Goal: Check status

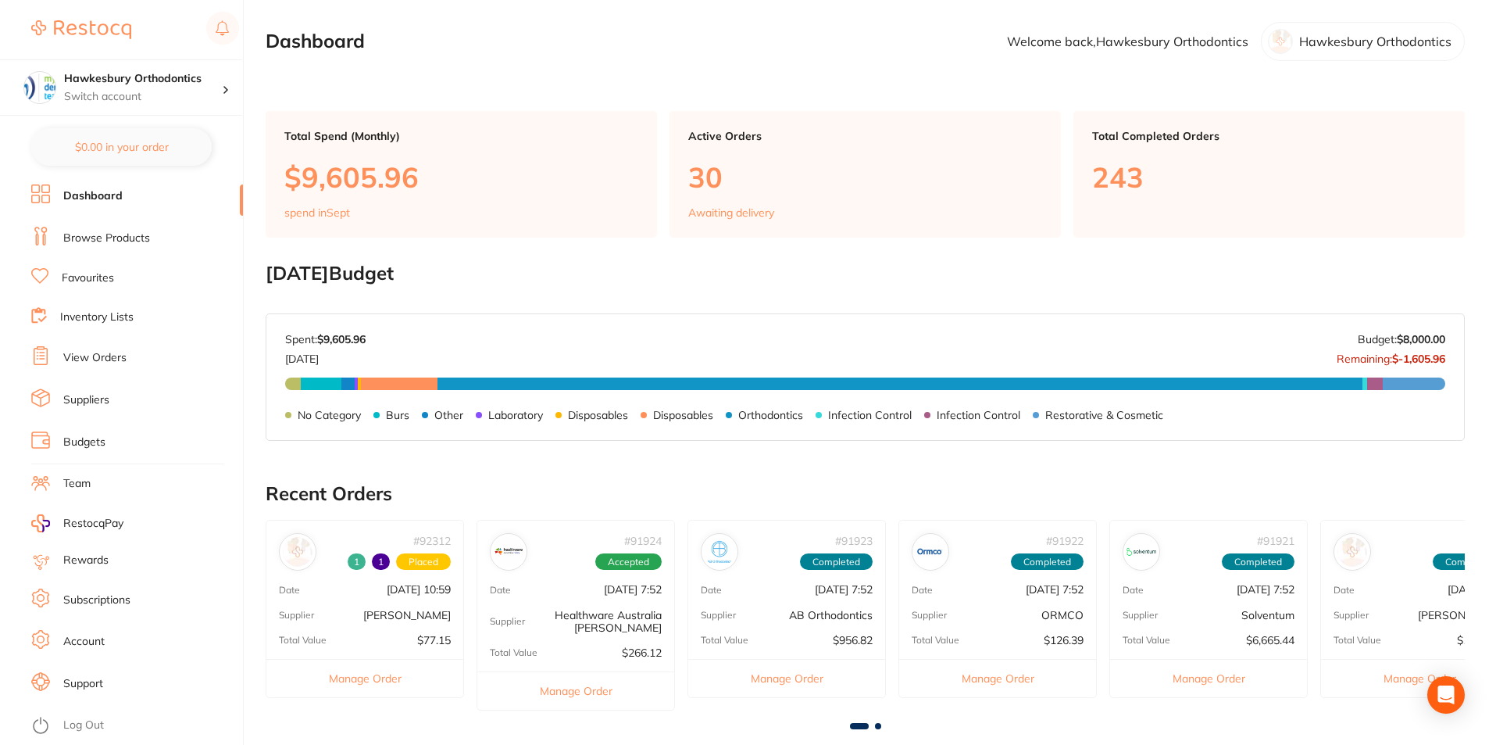
click at [389, 595] on p "[DATE] 10:59" at bounding box center [419, 589] width 64 height 13
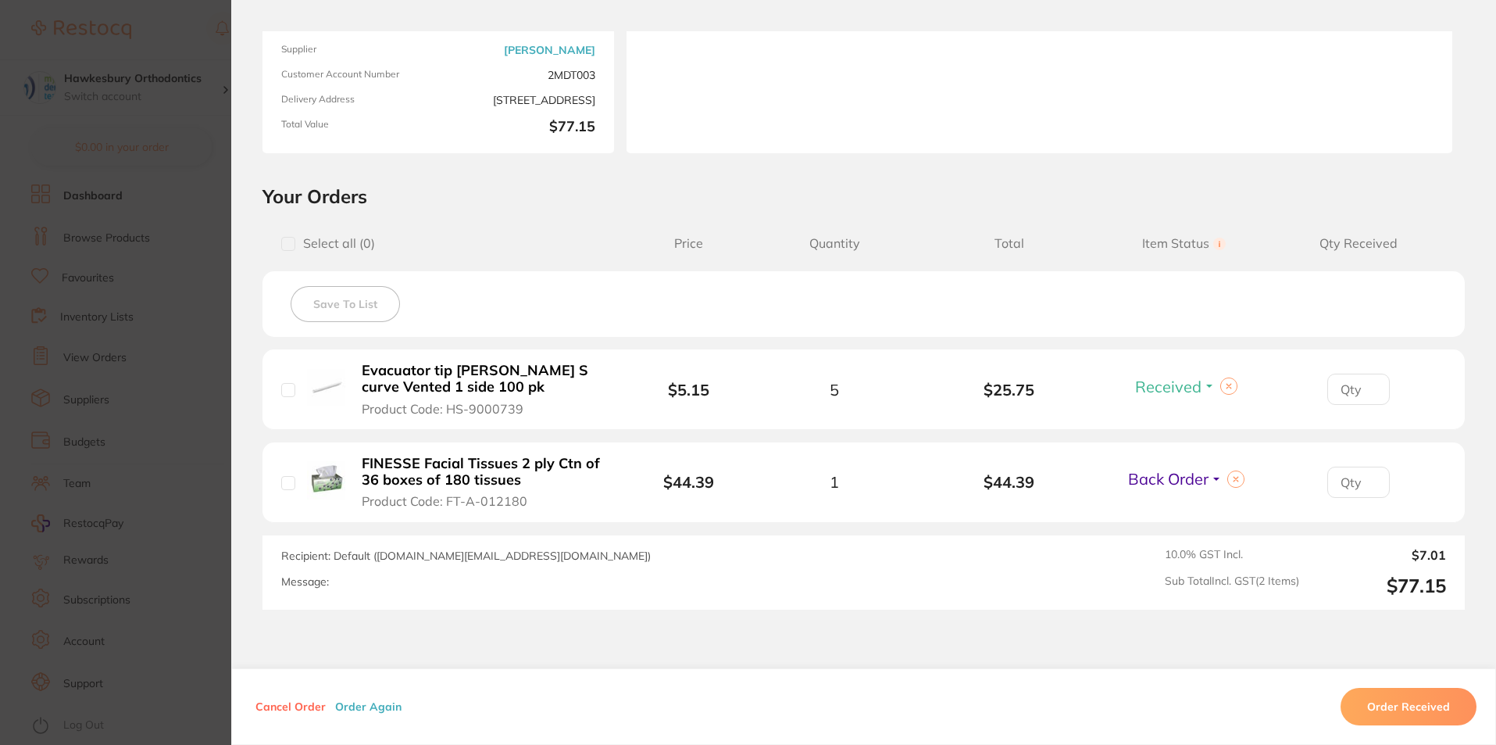
scroll to position [234, 0]
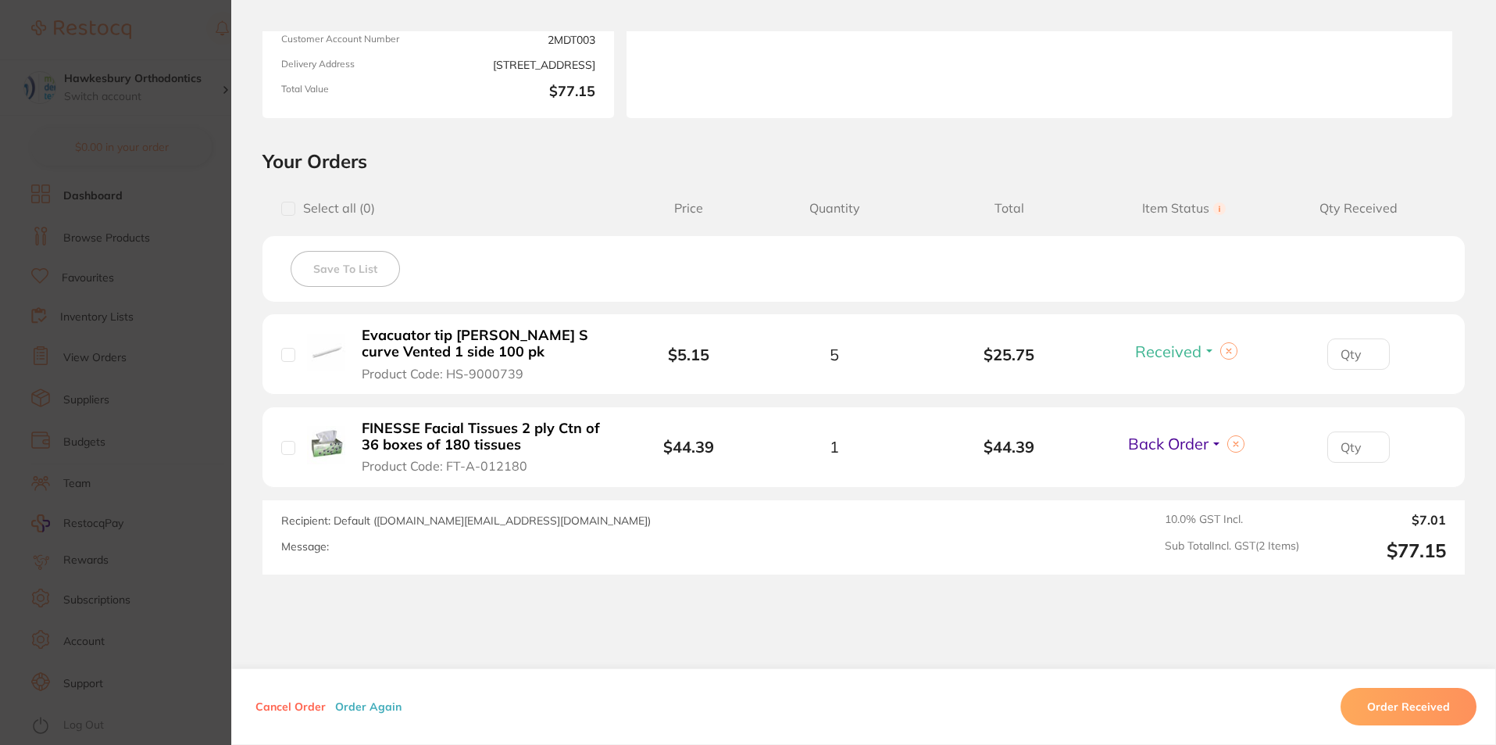
click at [287, 450] on input "checkbox" at bounding box center [288, 448] width 14 height 14
checkbox input "true"
click at [1197, 447] on span "Back Order" at bounding box center [1168, 444] width 80 height 20
click at [1191, 475] on span "Received" at bounding box center [1184, 477] width 40 height 12
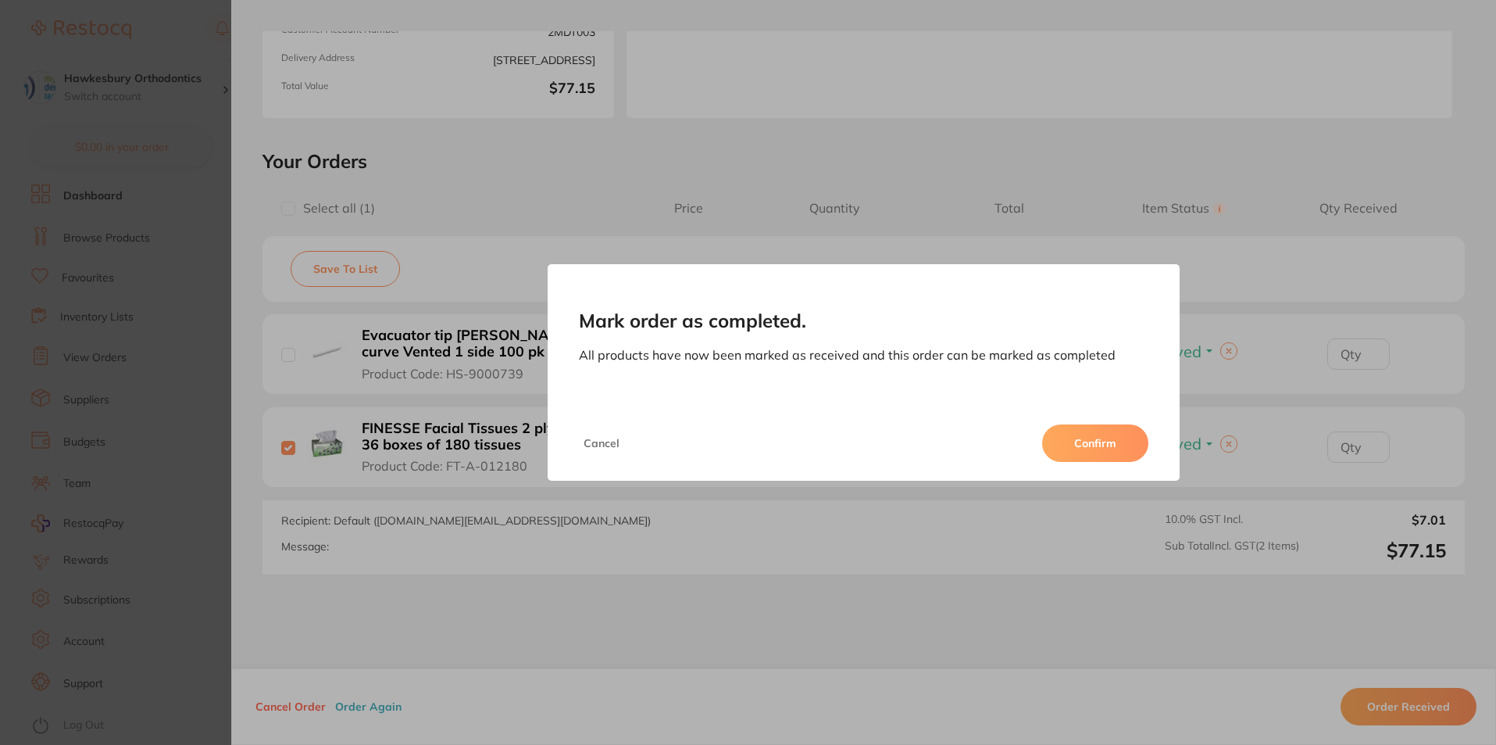
scroll to position [218, 0]
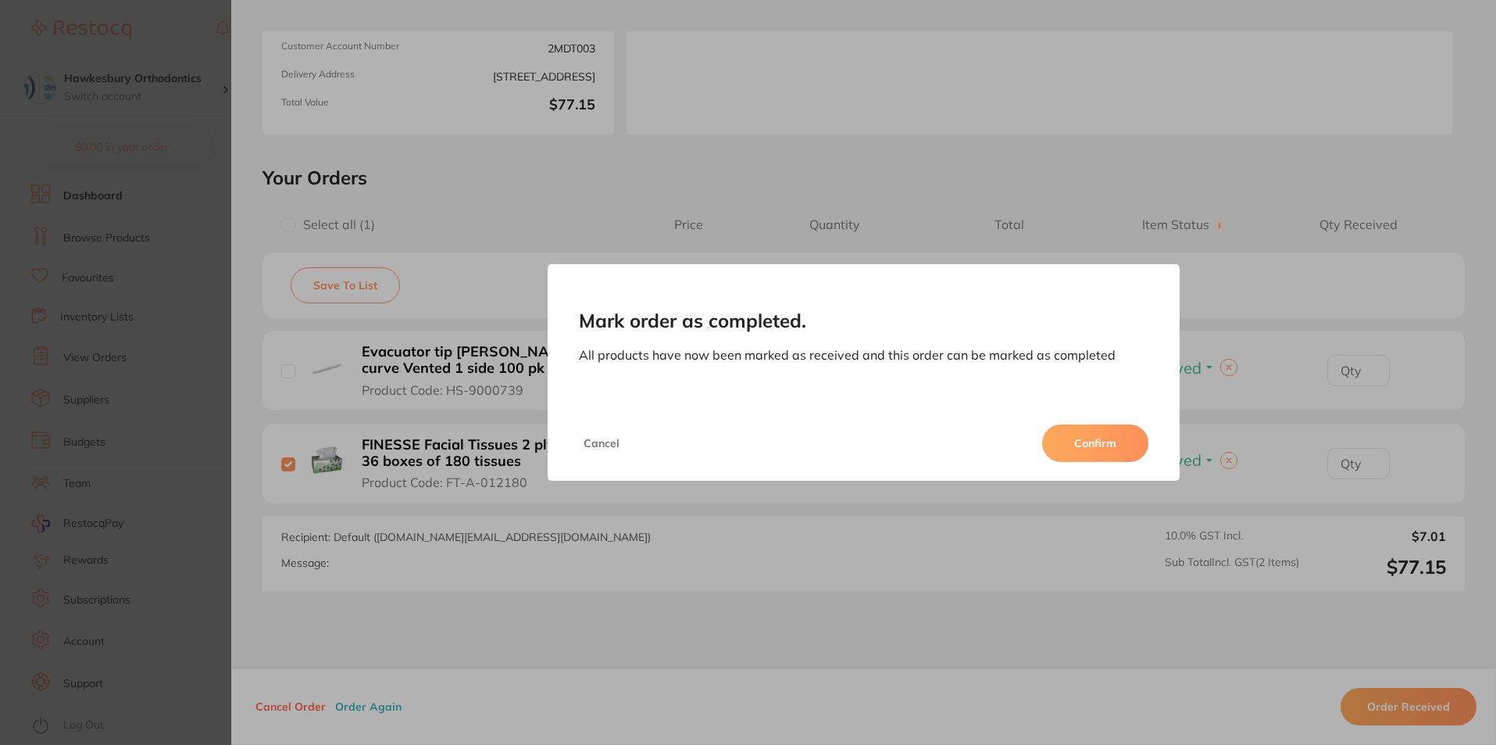
click at [1121, 429] on button "Confirm" at bounding box center [1095, 443] width 106 height 38
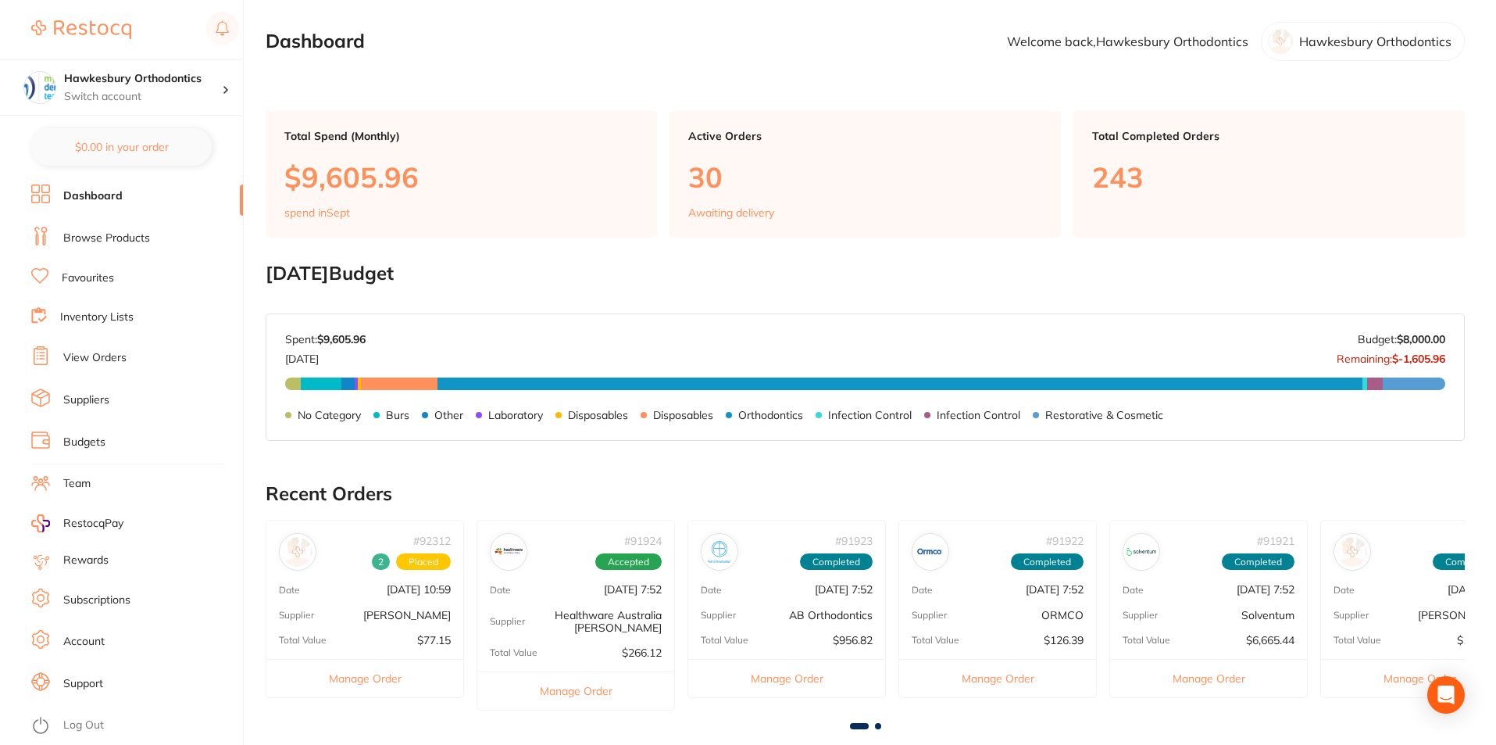
click at [359, 600] on div "# 92312 2 Placed Date [DATE] 10:59 Supplier [PERSON_NAME] Total Value $77.15 Ma…" at bounding box center [365, 608] width 198 height 177
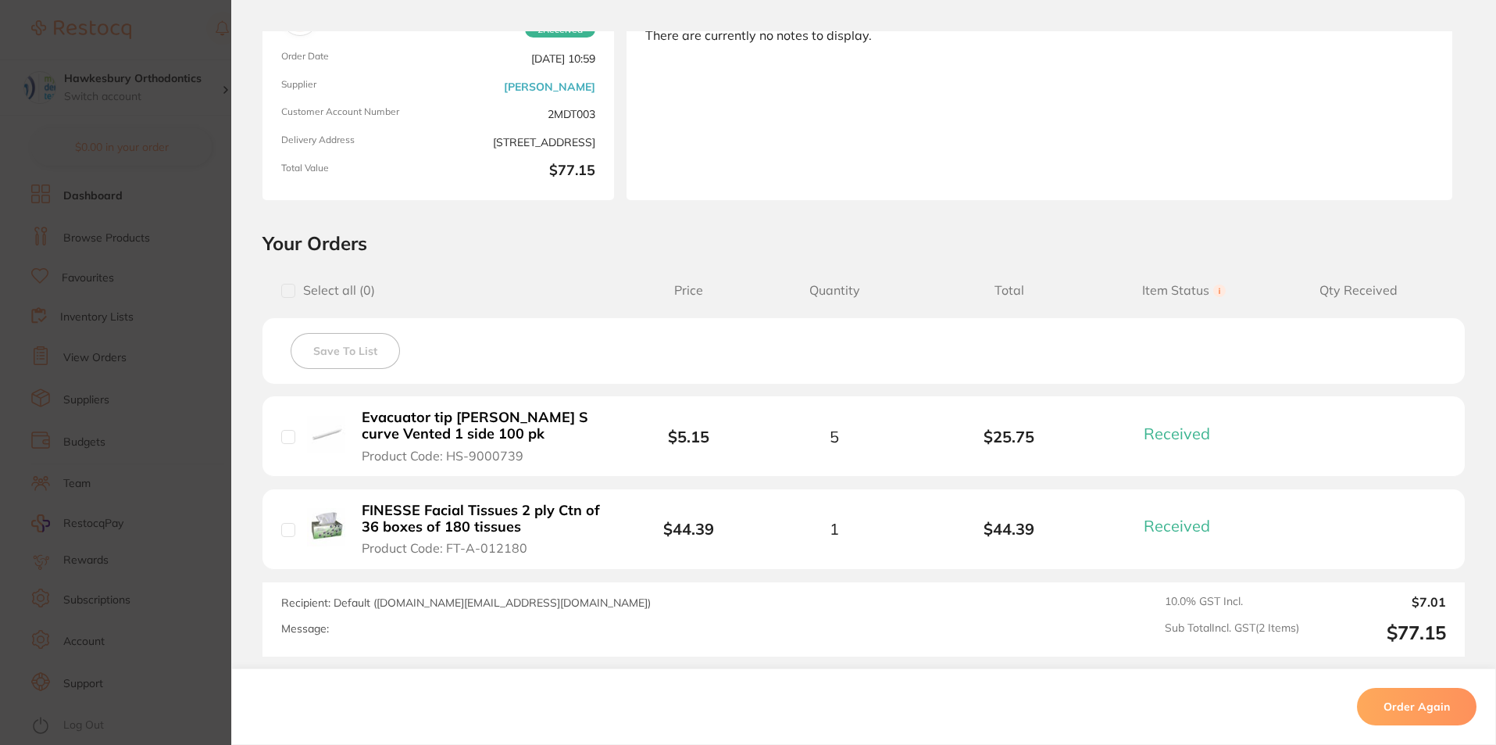
scroll to position [0, 0]
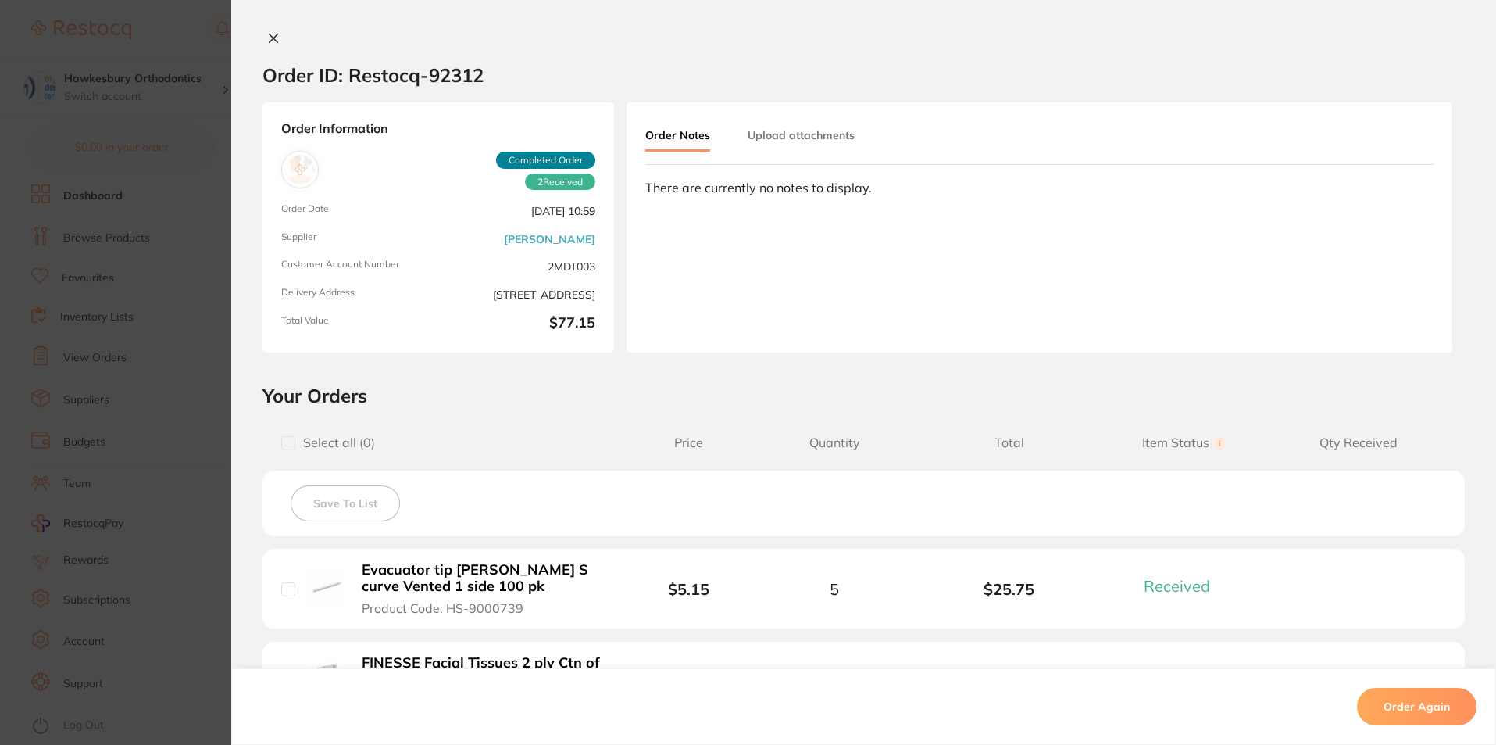
click at [266, 30] on div "Order ID: Restocq- 92312 Order Information 2 Received Completed Order Order Dat…" at bounding box center [863, 372] width 1265 height 745
click at [263, 39] on button at bounding box center [274, 39] width 22 height 16
